Goal: Navigation & Orientation: Go to known website

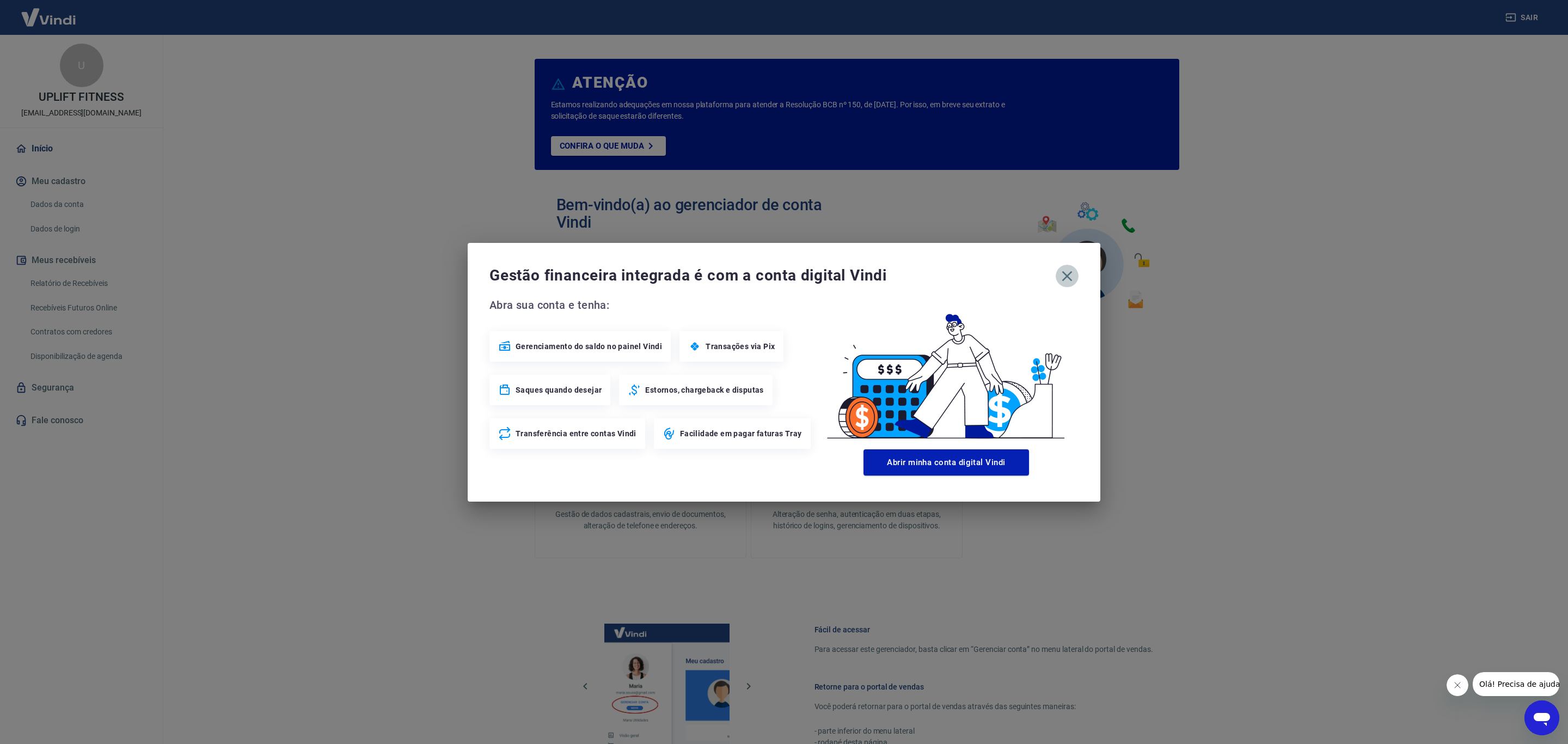
click at [1064, 273] on icon "button" at bounding box center [1067, 276] width 10 height 10
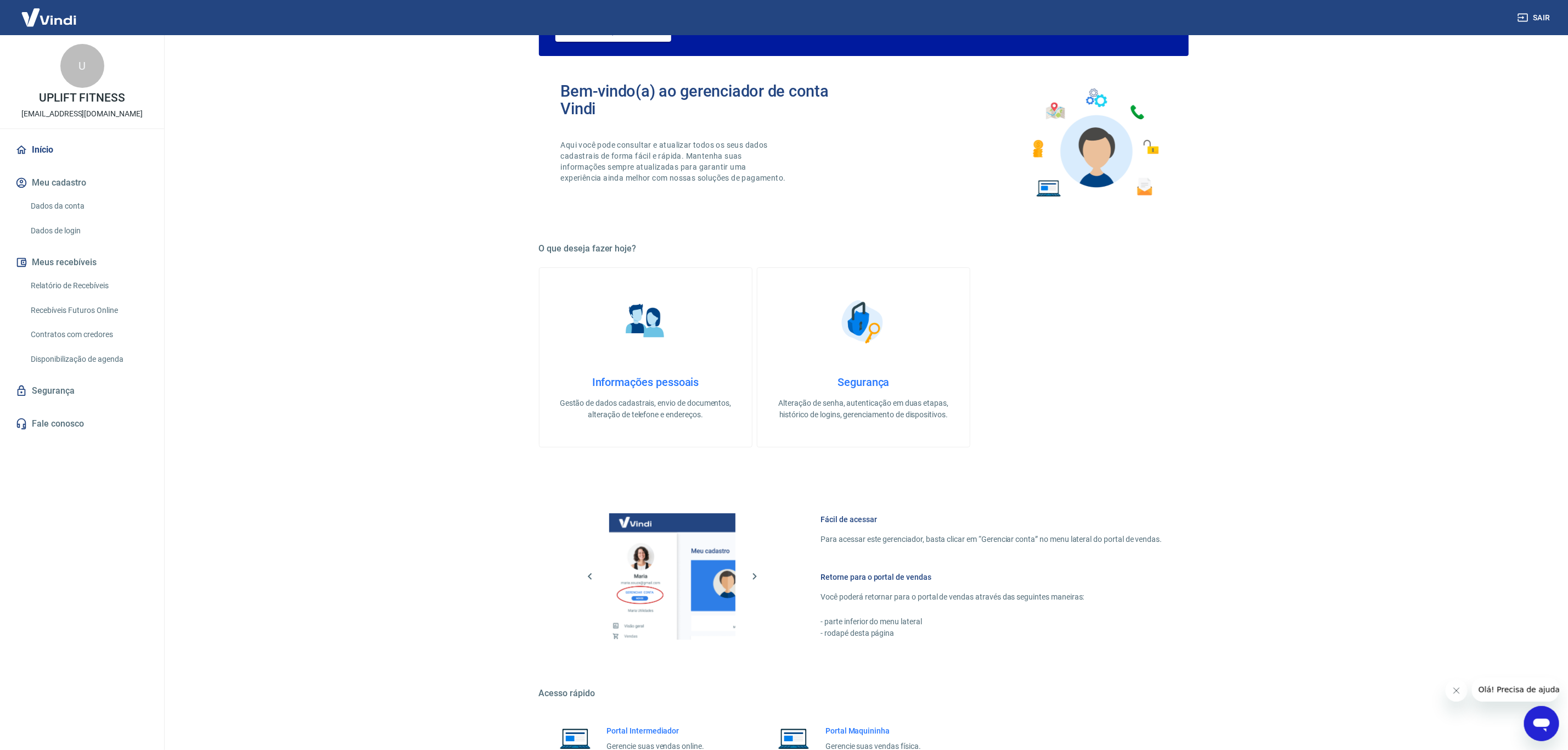
scroll to position [221, 0]
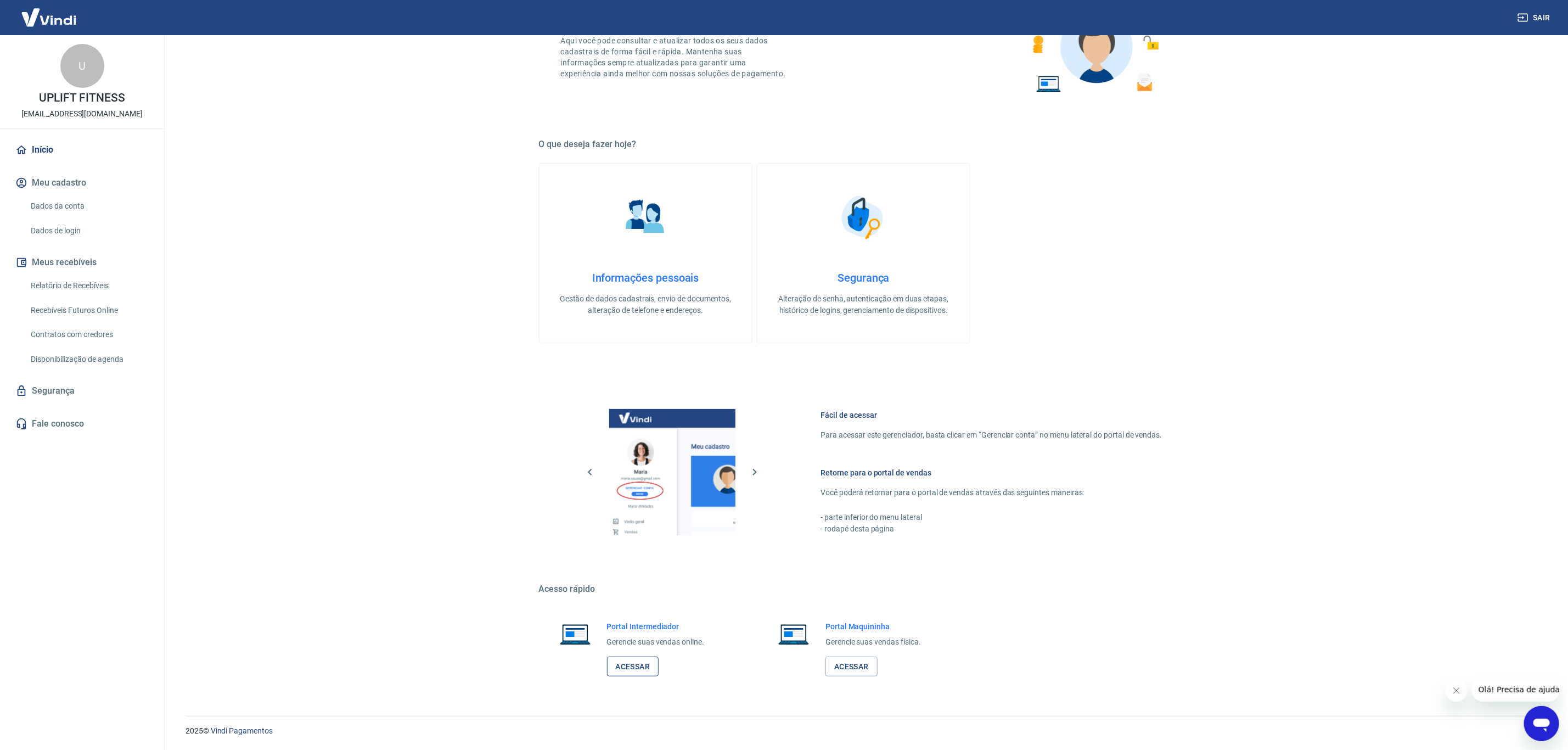
click at [632, 665] on link "Acessar" at bounding box center [633, 667] width 52 height 20
